Goal: Information Seeking & Learning: Learn about a topic

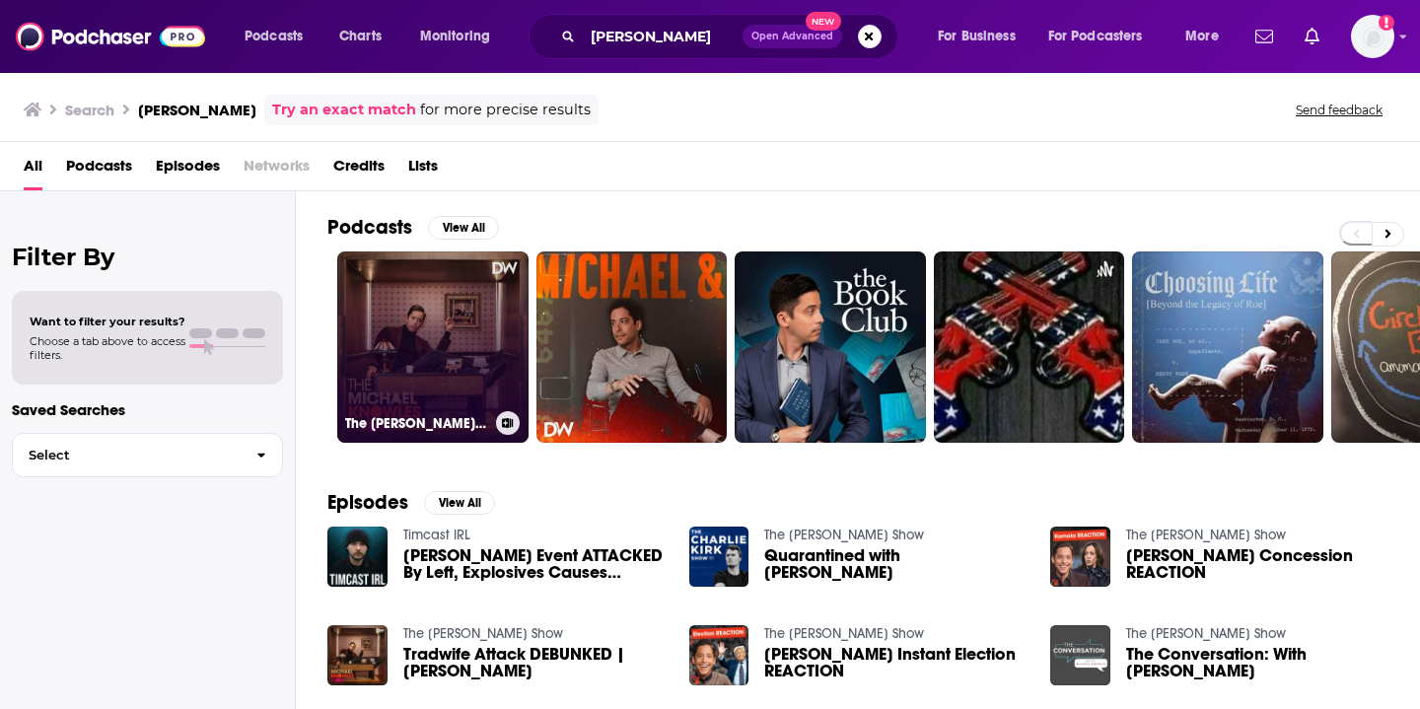
click at [461, 313] on link "The [PERSON_NAME] Show" at bounding box center [432, 346] width 191 height 191
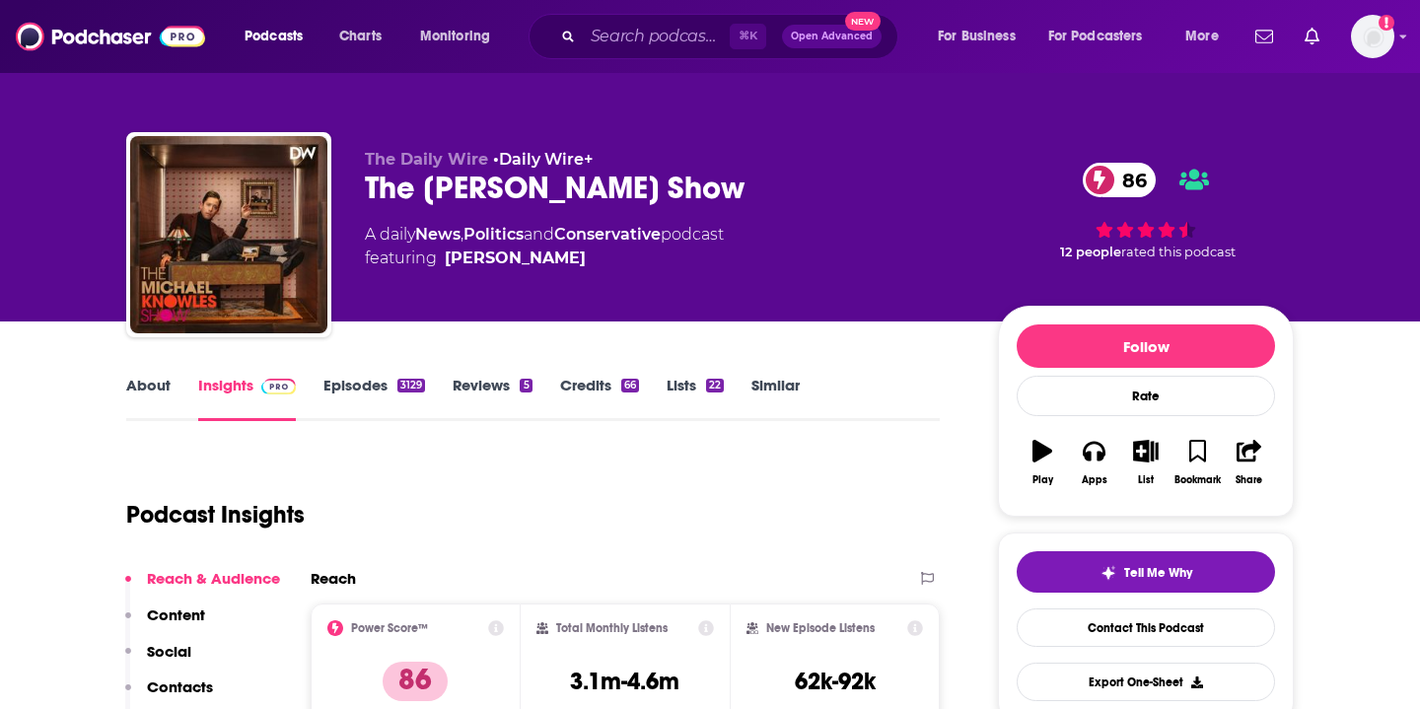
click at [605, 185] on div "The [PERSON_NAME] Show 86" at bounding box center [666, 188] width 602 height 38
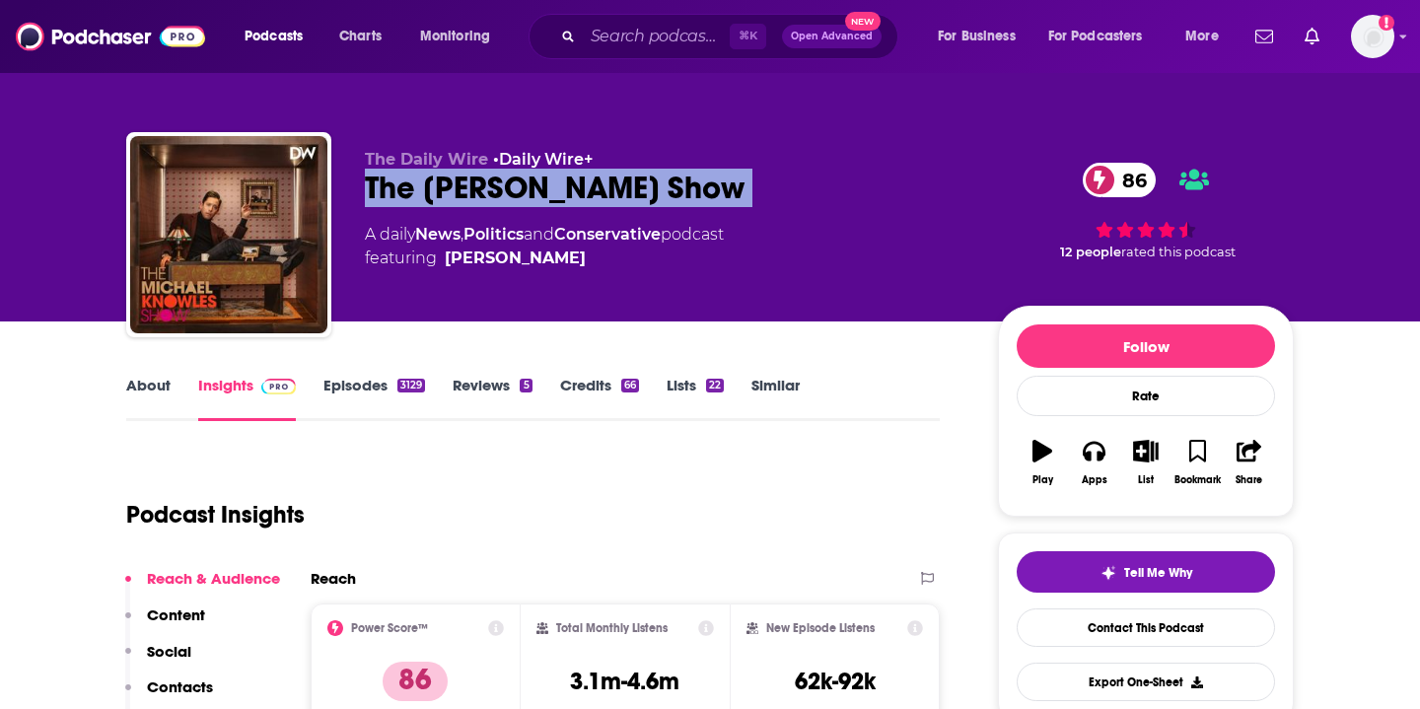
click at [605, 185] on div "The [PERSON_NAME] Show 86" at bounding box center [666, 188] width 602 height 38
copy div "The [PERSON_NAME] Show 86"
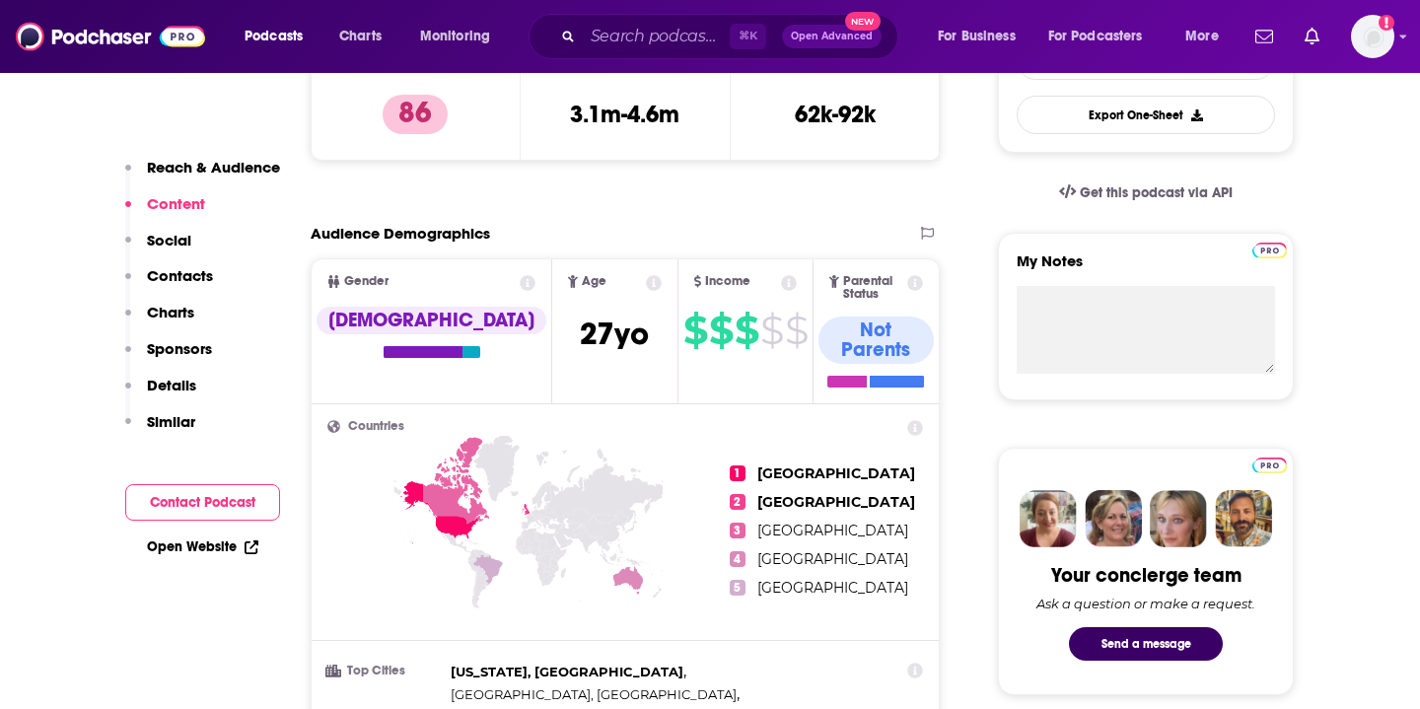
scroll to position [384, 0]
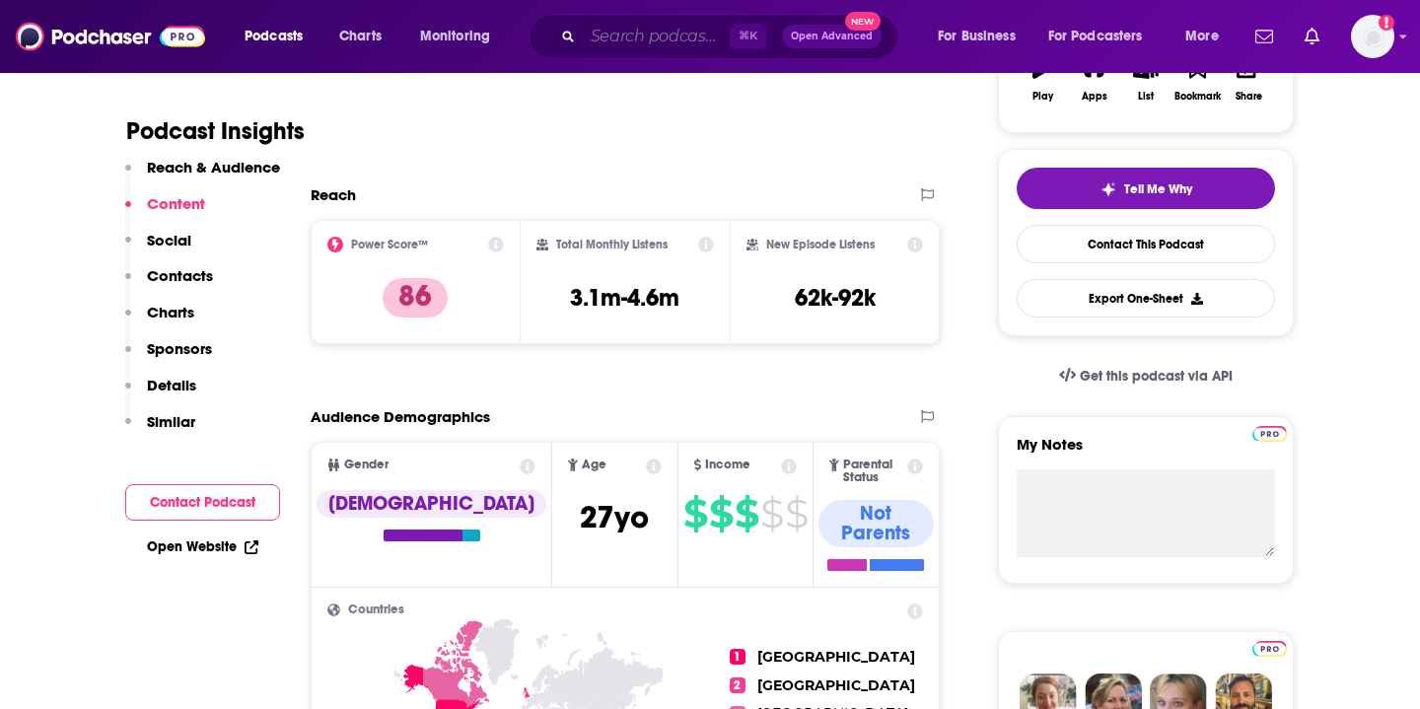
click at [656, 39] on input "Search podcasts, credits, & more..." at bounding box center [656, 37] width 147 height 32
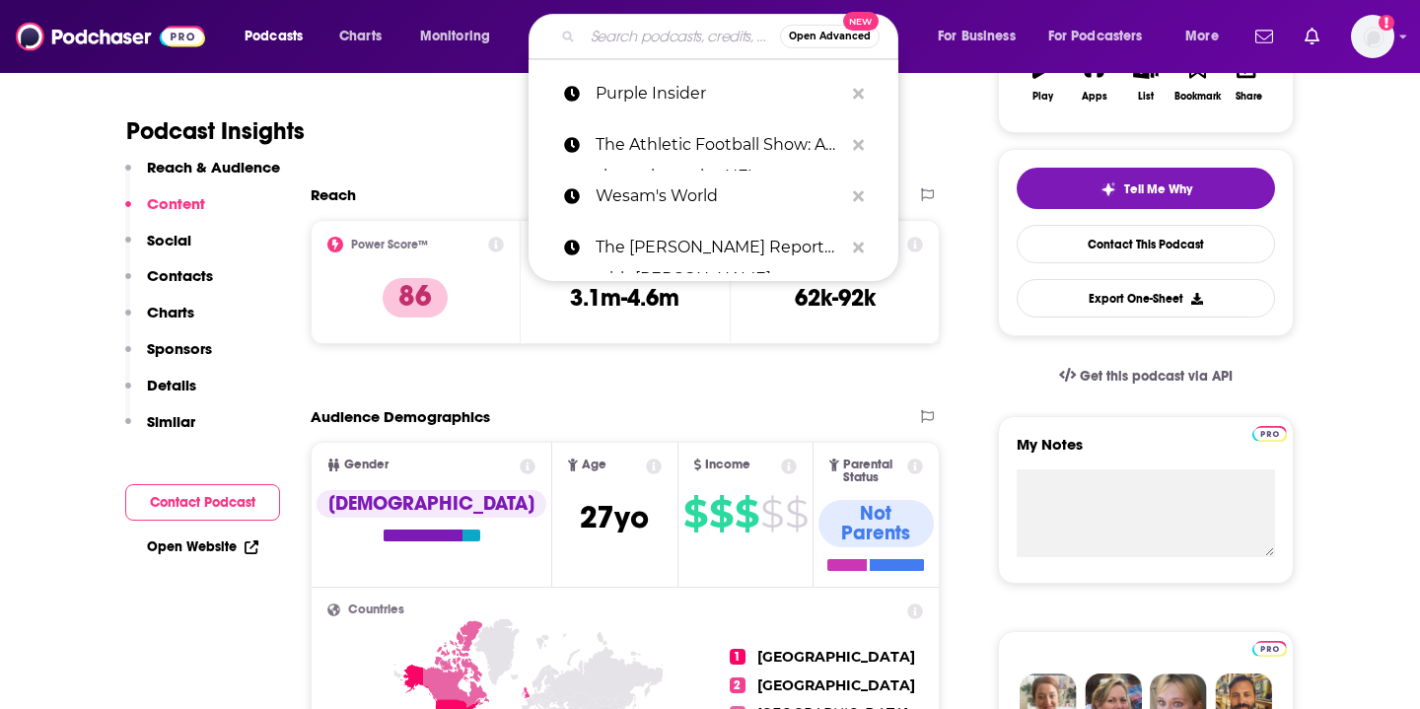
paste input "The [PERSON_NAME] Show"
type input "The [PERSON_NAME] Show"
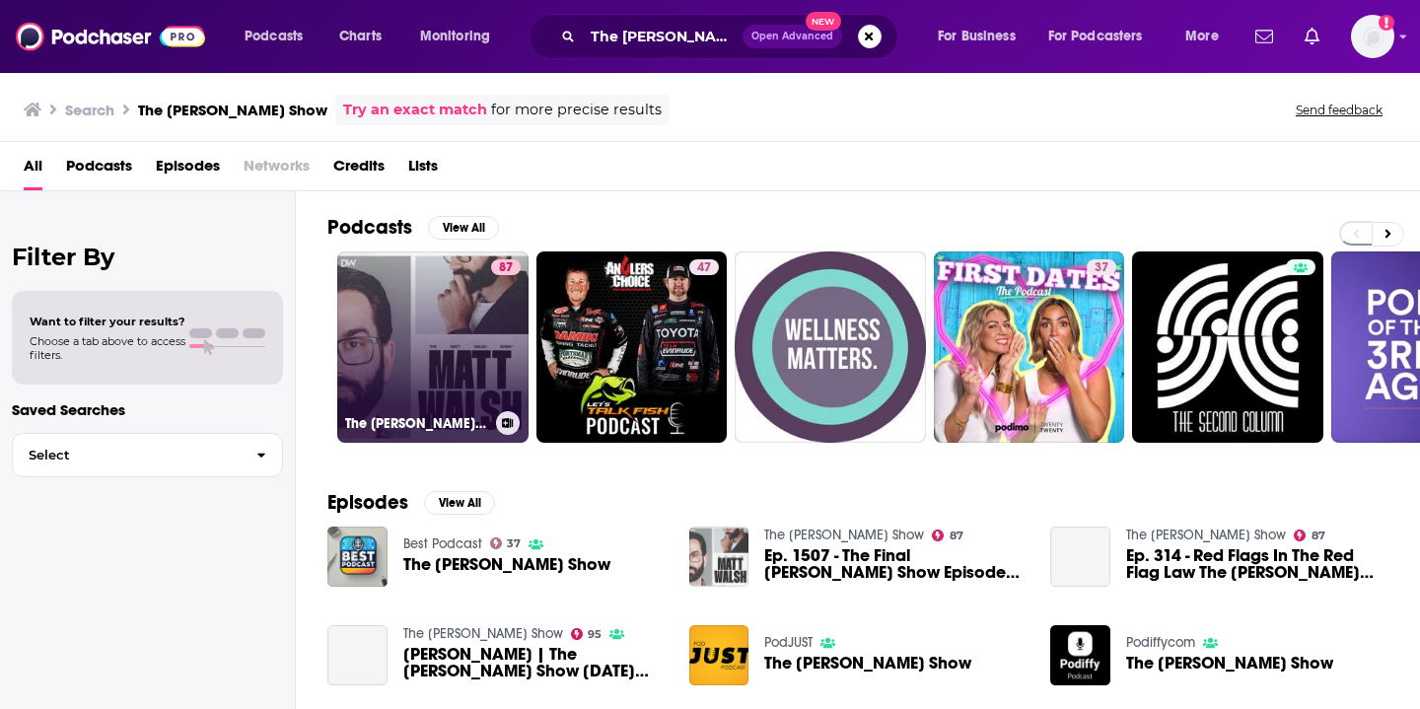
click at [433, 341] on link "87 The [PERSON_NAME] Show" at bounding box center [432, 346] width 191 height 191
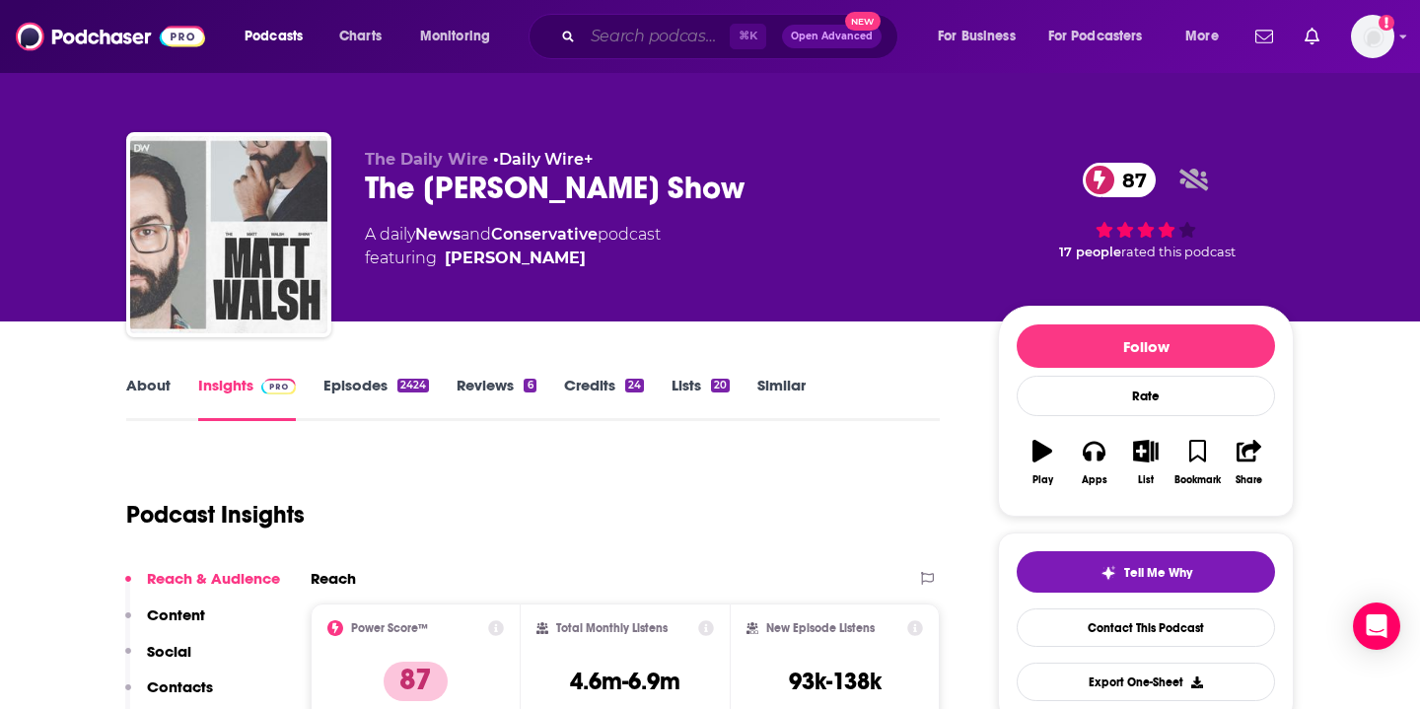
click at [678, 25] on input "Search podcasts, credits, & more..." at bounding box center [656, 37] width 147 height 32
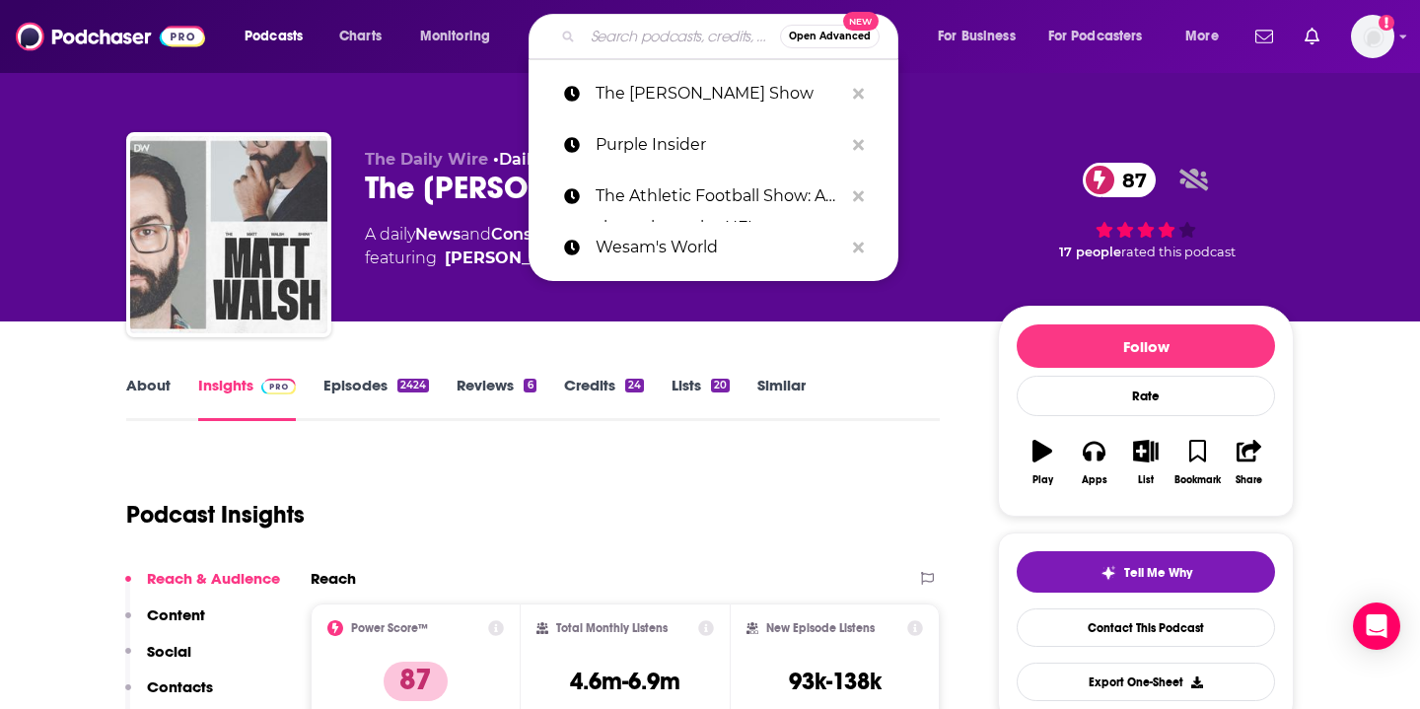
paste input "Hard Factor"
type input "Hard Factor"
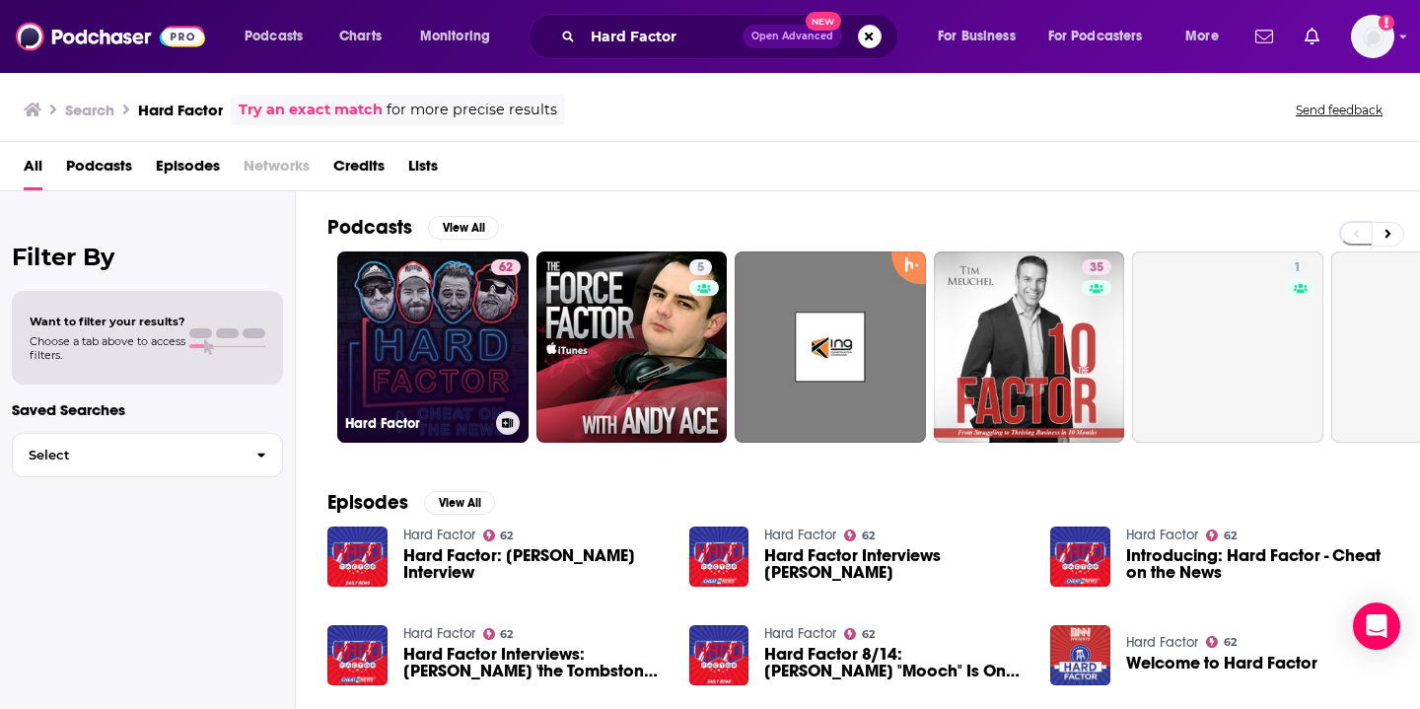
click at [465, 304] on link "62 Hard Factor" at bounding box center [432, 346] width 191 height 191
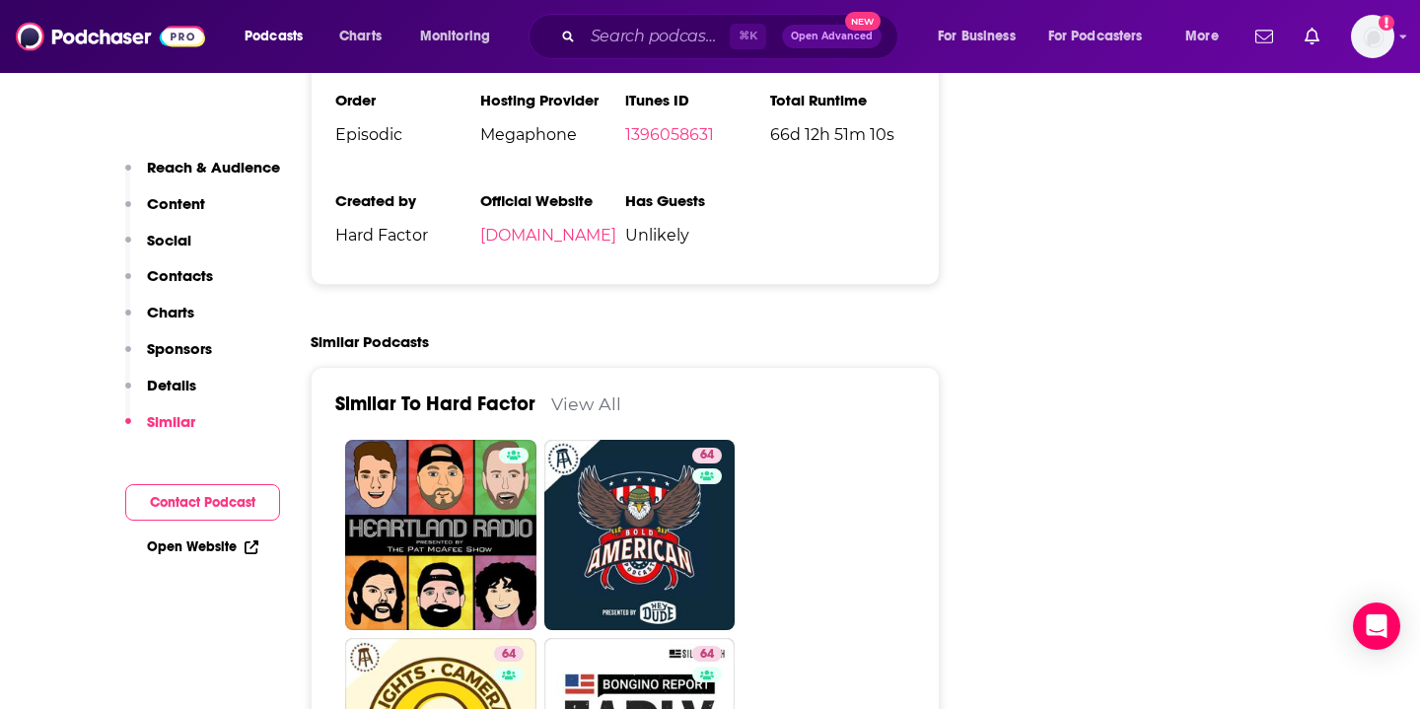
scroll to position [3829, 0]
